Goal: Find specific page/section: Find specific page/section

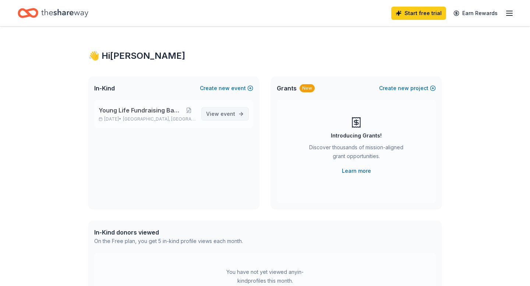
click at [234, 116] on span "event" at bounding box center [227, 114] width 15 height 6
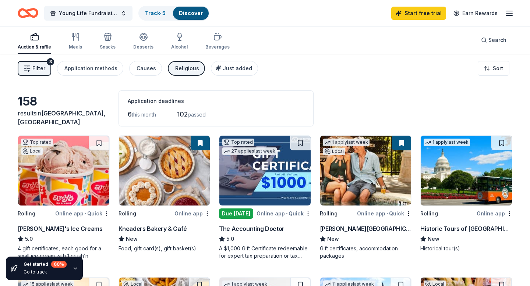
click at [507, 14] on icon "button" at bounding box center [509, 13] width 9 height 9
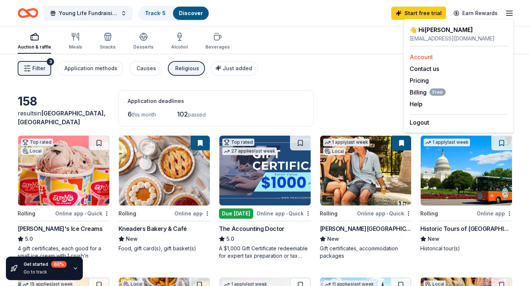
click at [427, 58] on link "Account" at bounding box center [420, 56] width 23 height 7
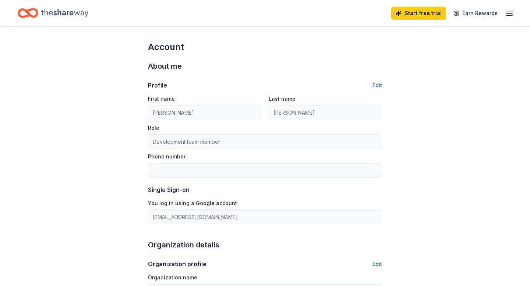
click at [506, 16] on icon "button" at bounding box center [509, 13] width 9 height 9
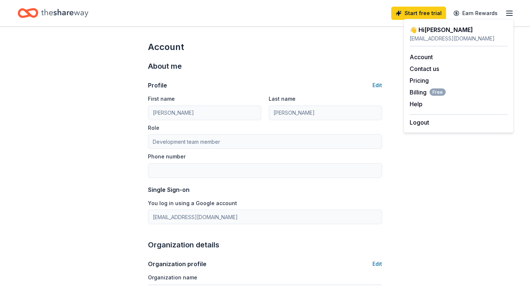
click at [433, 32] on div "👋 Hi [PERSON_NAME]" at bounding box center [458, 29] width 98 height 9
click at [76, 12] on icon "Home" at bounding box center [64, 13] width 47 height 8
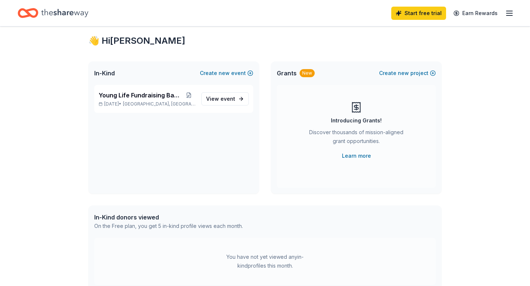
scroll to position [10, 0]
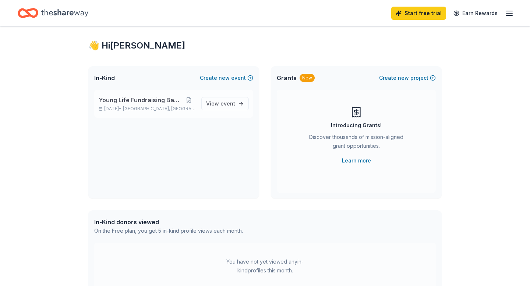
click at [155, 100] on span "Young Life Fundraising Banquet" at bounding box center [141, 100] width 84 height 9
